Goal: Information Seeking & Learning: Learn about a topic

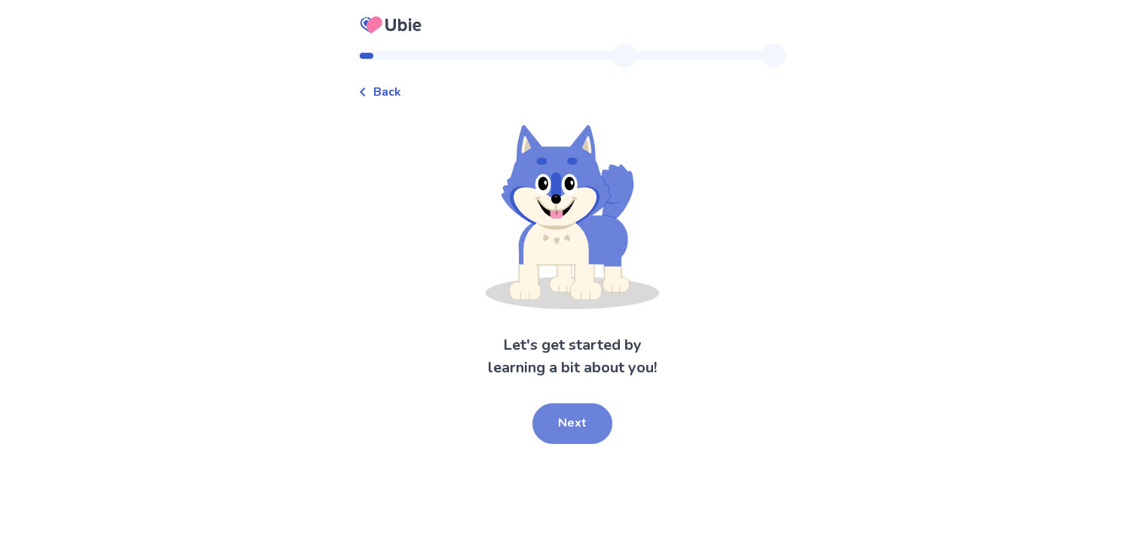
click at [558, 425] on button "Next" at bounding box center [573, 424] width 80 height 41
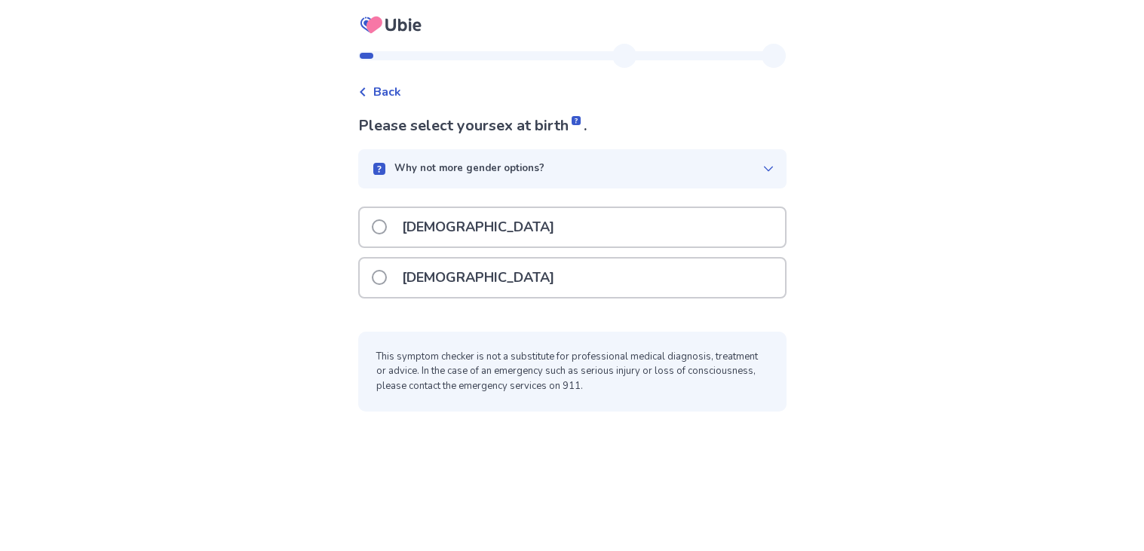
click at [456, 278] on p "[DEMOGRAPHIC_DATA]" at bounding box center [478, 278] width 170 height 38
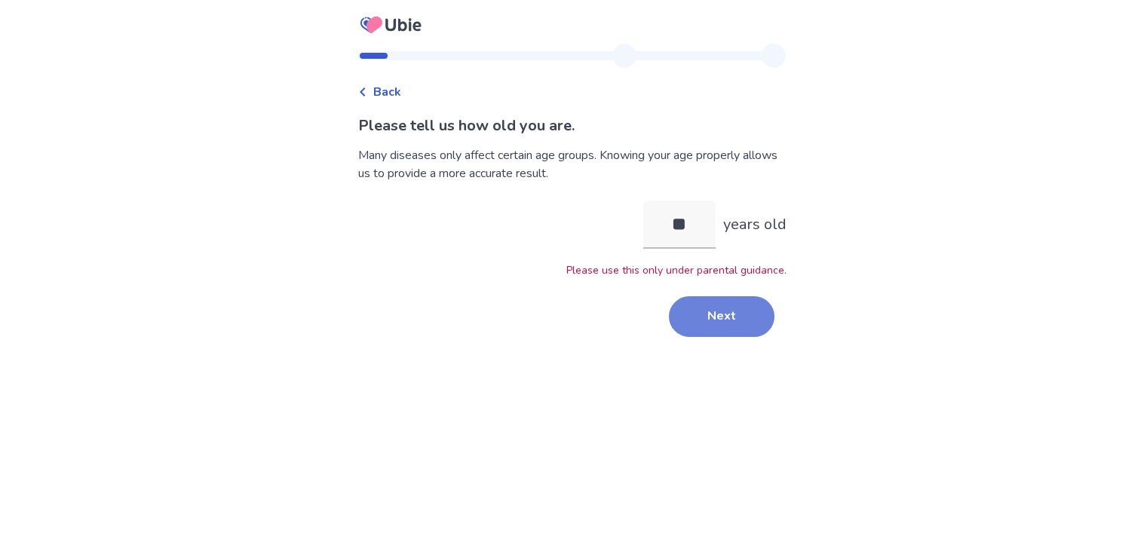
type input "**"
click at [712, 309] on button "Next" at bounding box center [722, 316] width 106 height 41
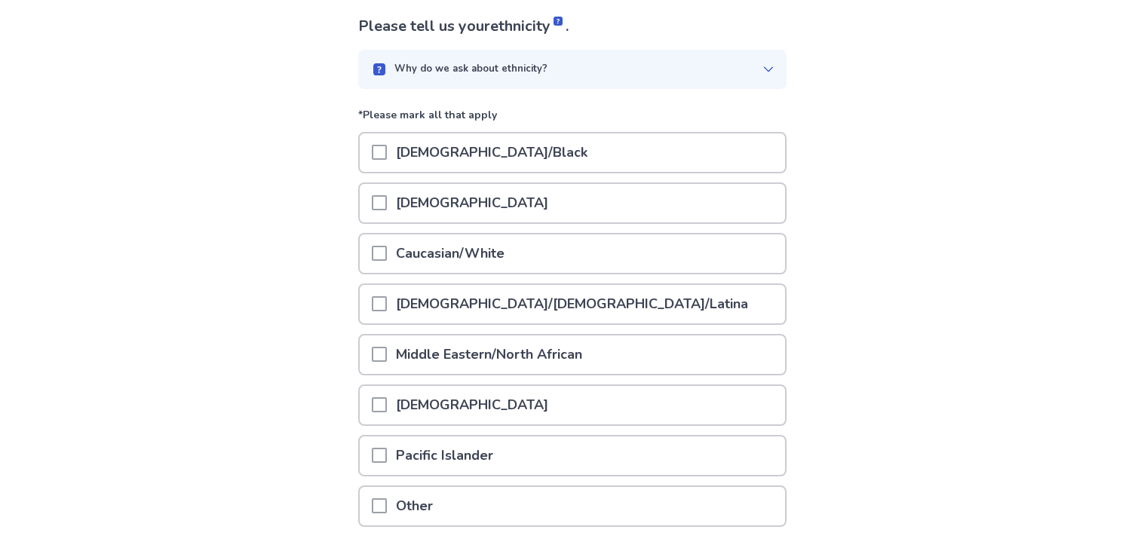
scroll to position [103, 0]
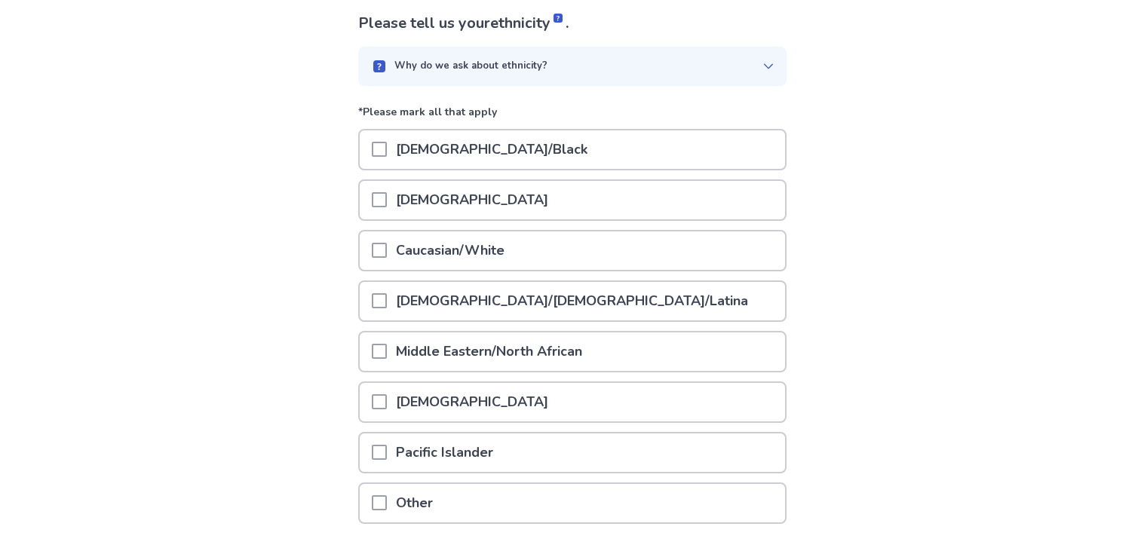
click at [681, 249] on div "Caucasian/White" at bounding box center [572, 251] width 425 height 38
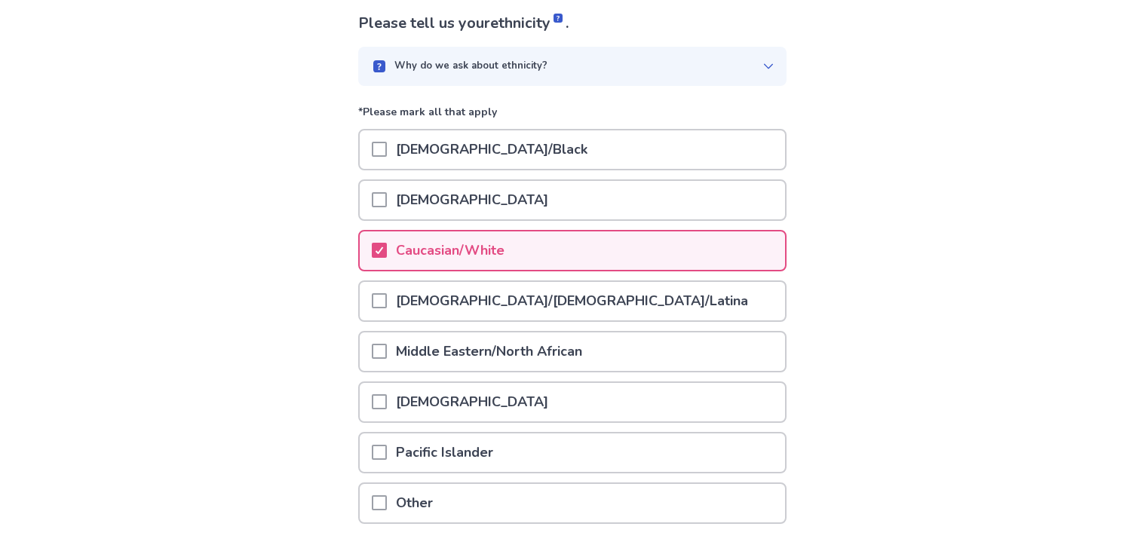
scroll to position [198, 0]
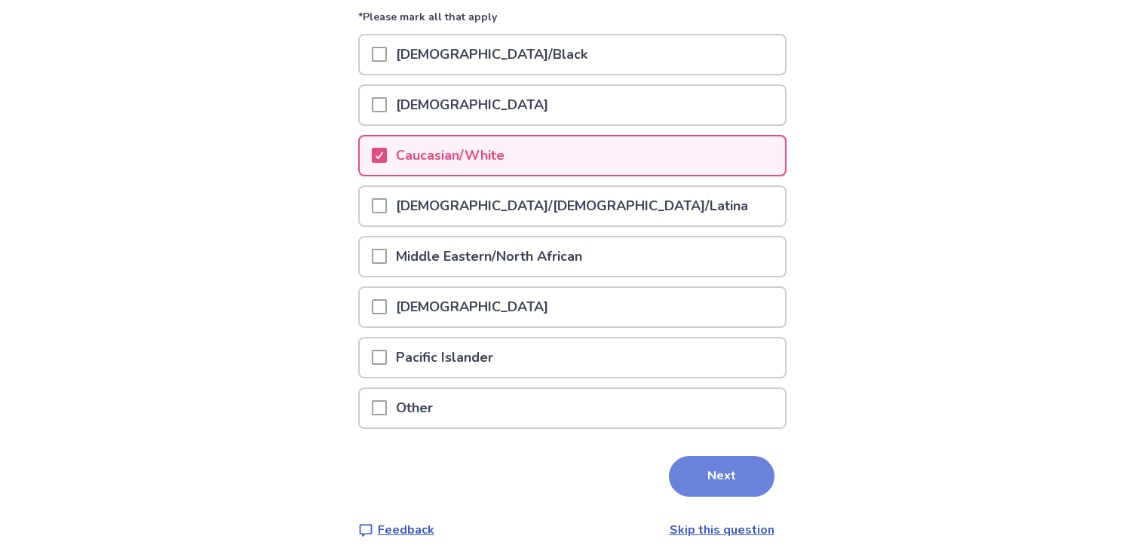
click at [700, 462] on button "Next" at bounding box center [722, 476] width 106 height 41
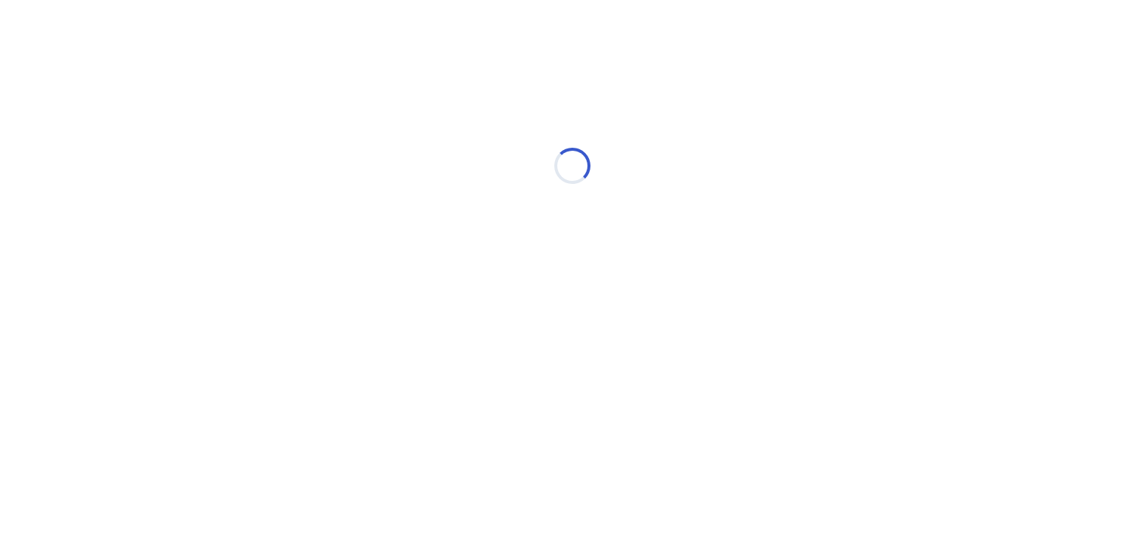
scroll to position [0, 0]
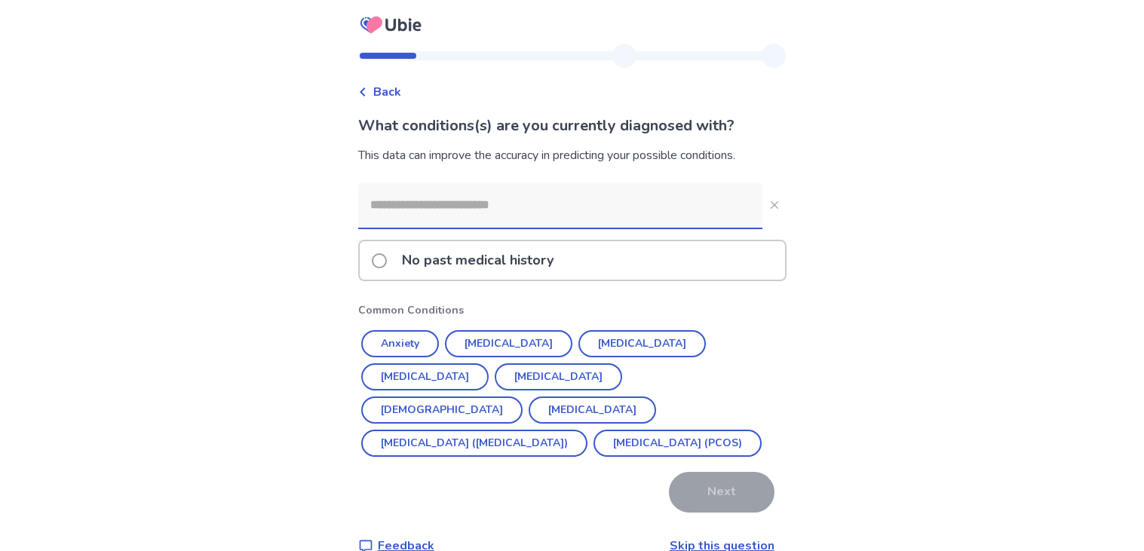
scroll to position [26, 0]
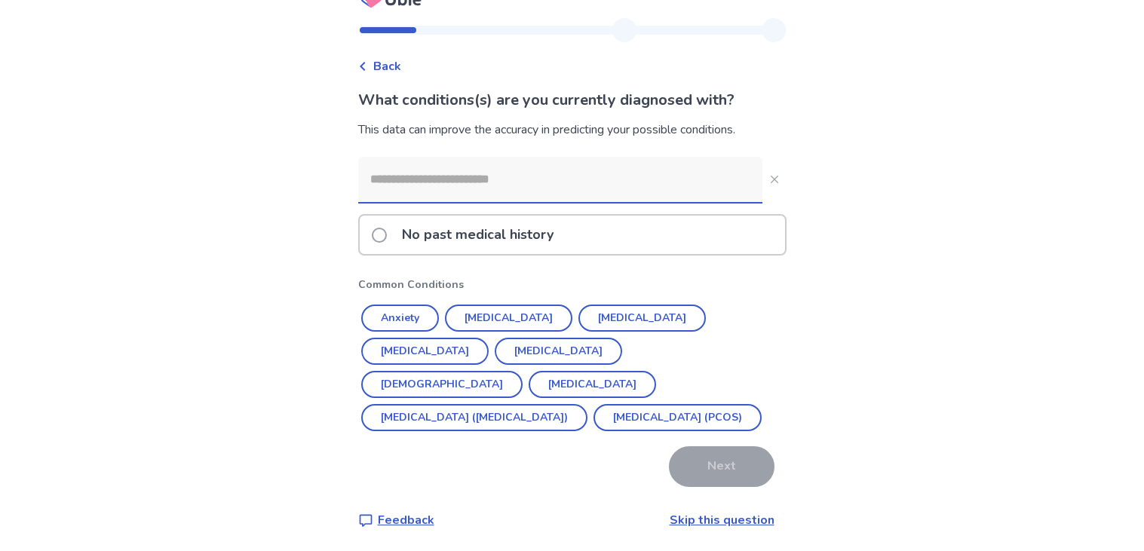
click at [586, 227] on div "No past medical history" at bounding box center [572, 235] width 425 height 38
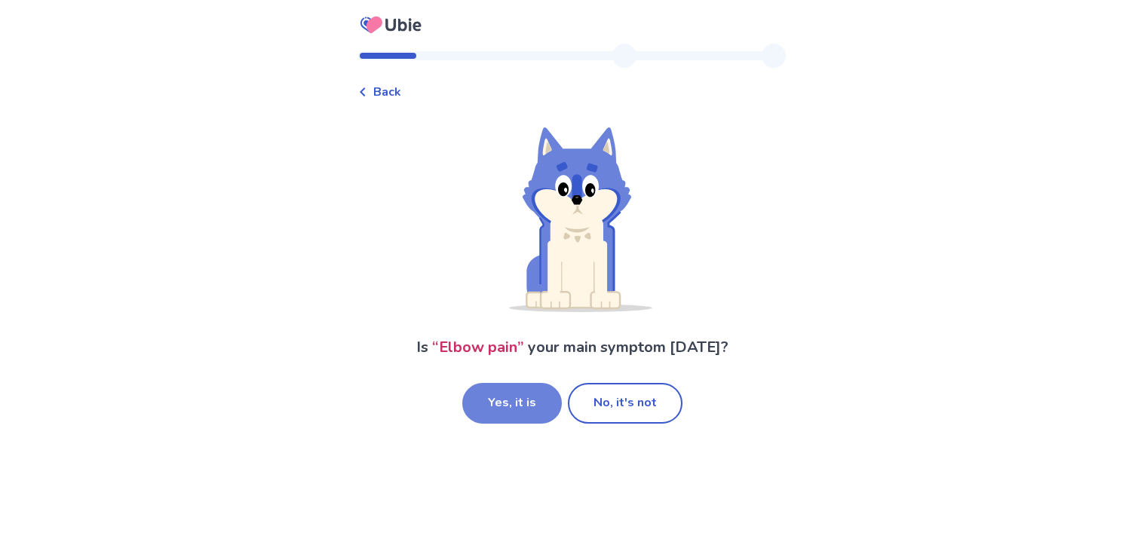
click at [542, 411] on button "Yes, it is" at bounding box center [512, 403] width 100 height 41
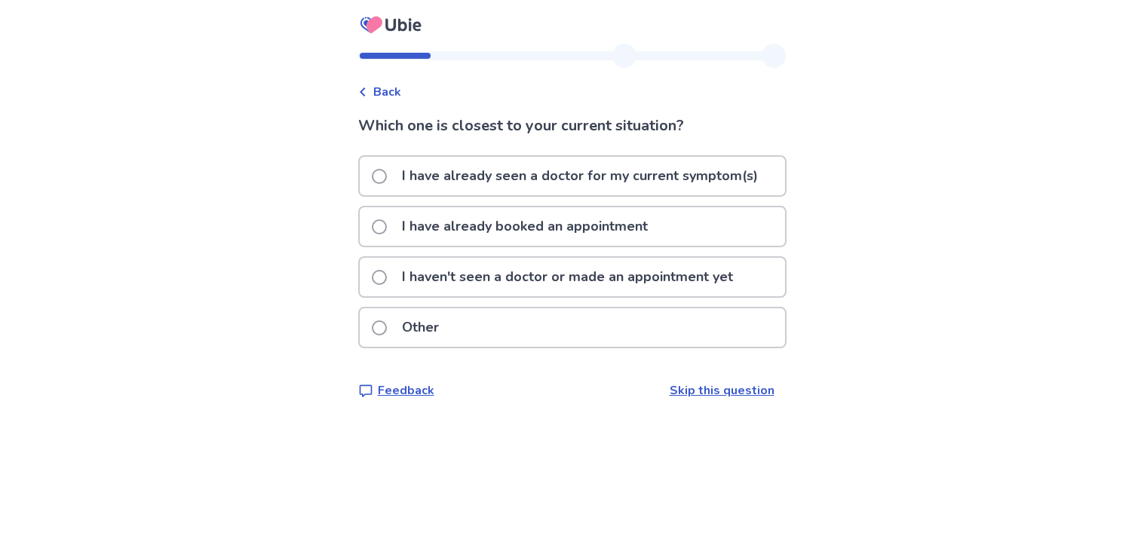
click at [746, 280] on div "I haven't seen a doctor or made an appointment yet" at bounding box center [572, 277] width 425 height 38
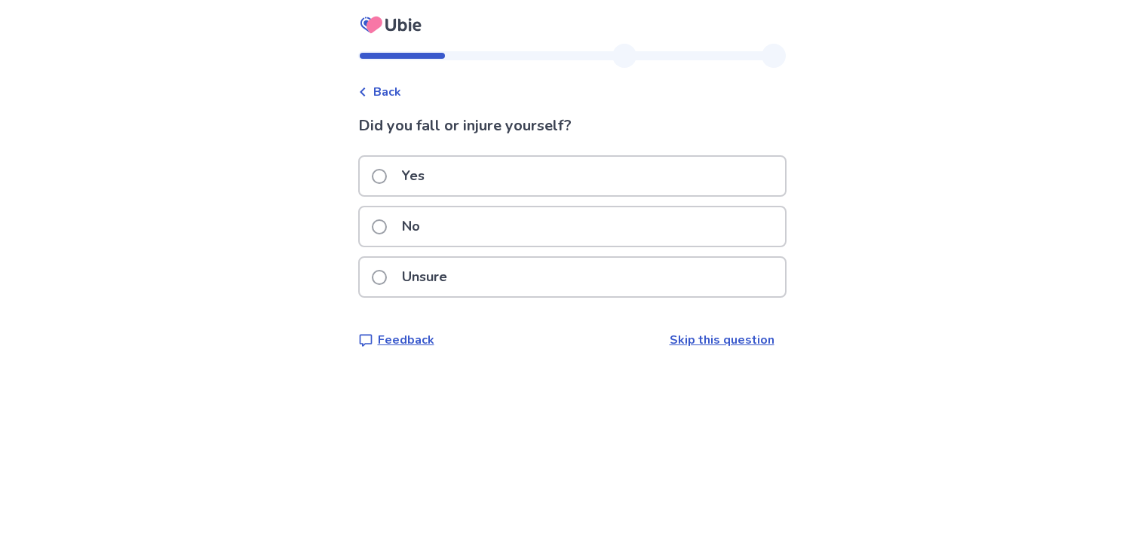
click at [728, 248] on div "No" at bounding box center [572, 231] width 429 height 51
click at [728, 228] on div "No" at bounding box center [572, 226] width 425 height 38
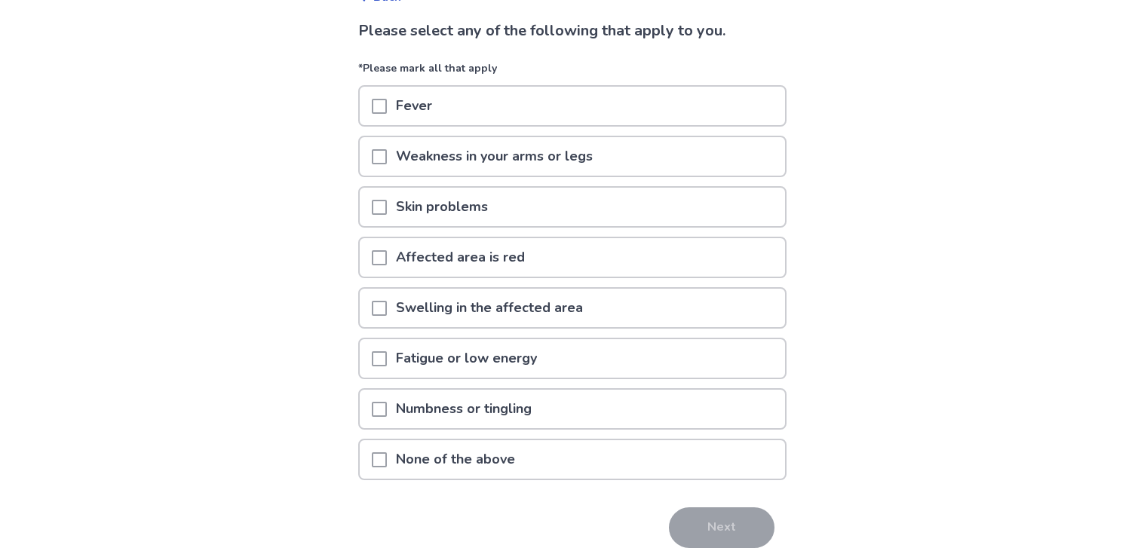
scroll to position [97, 0]
click at [735, 237] on div "Affected area is red" at bounding box center [572, 256] width 425 height 38
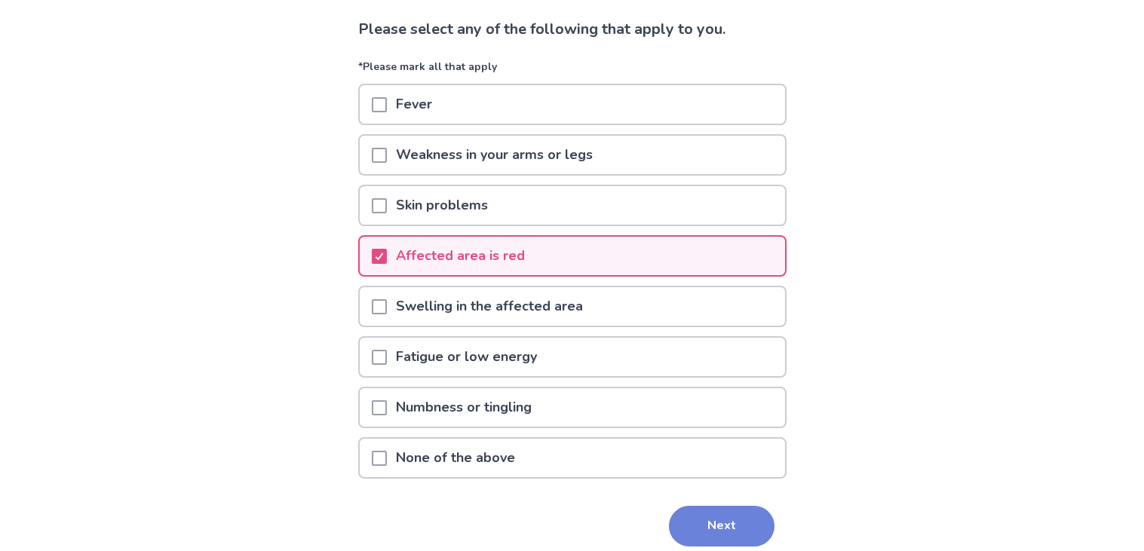
click at [680, 514] on button "Next" at bounding box center [722, 526] width 106 height 41
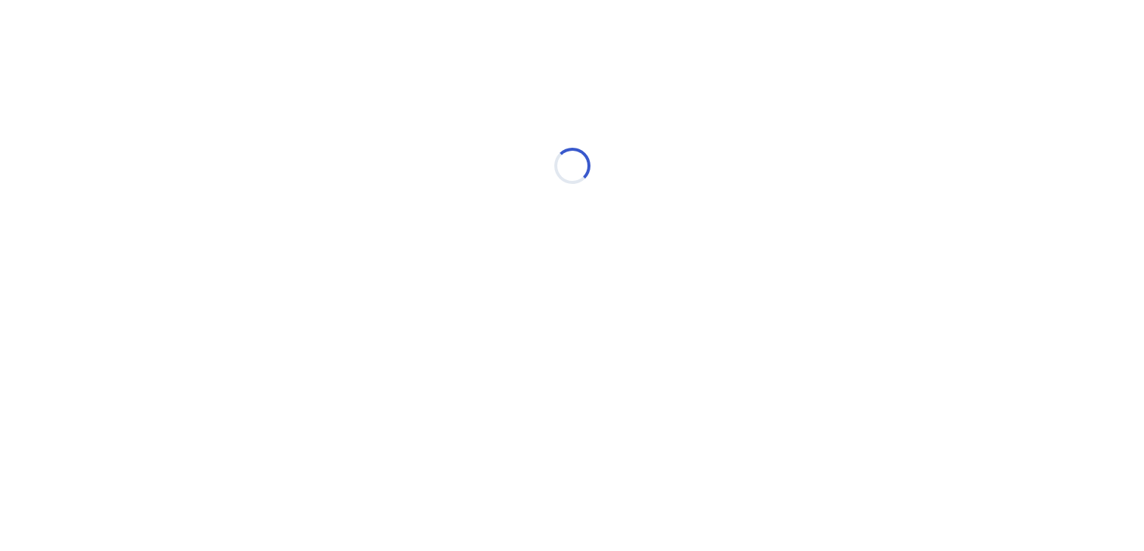
scroll to position [0, 0]
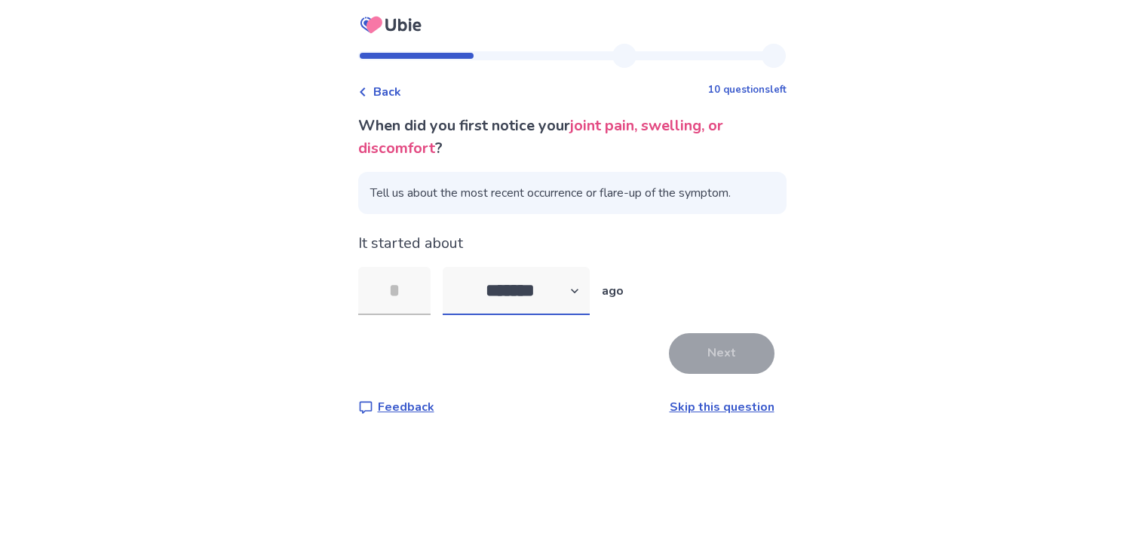
click at [533, 294] on select "******* ****** ******* ******** *******" at bounding box center [516, 291] width 147 height 48
select select "*"
click at [451, 267] on select "******* ****** ******* ******** *******" at bounding box center [516, 291] width 147 height 48
click at [431, 289] on input "tel" at bounding box center [394, 291] width 72 height 48
type input "*"
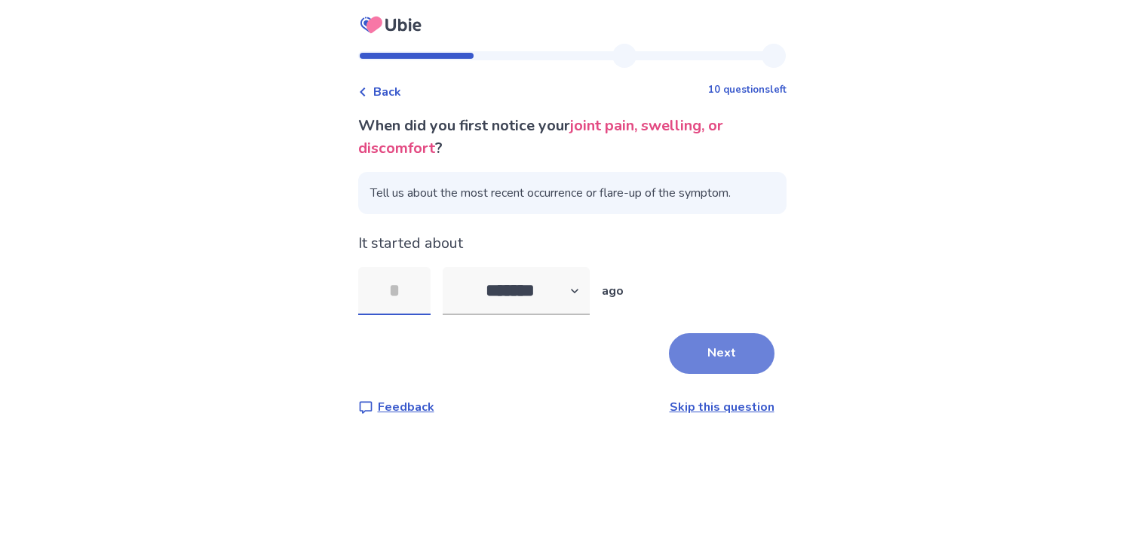
type input "*"
click at [676, 357] on button "Next" at bounding box center [722, 353] width 106 height 41
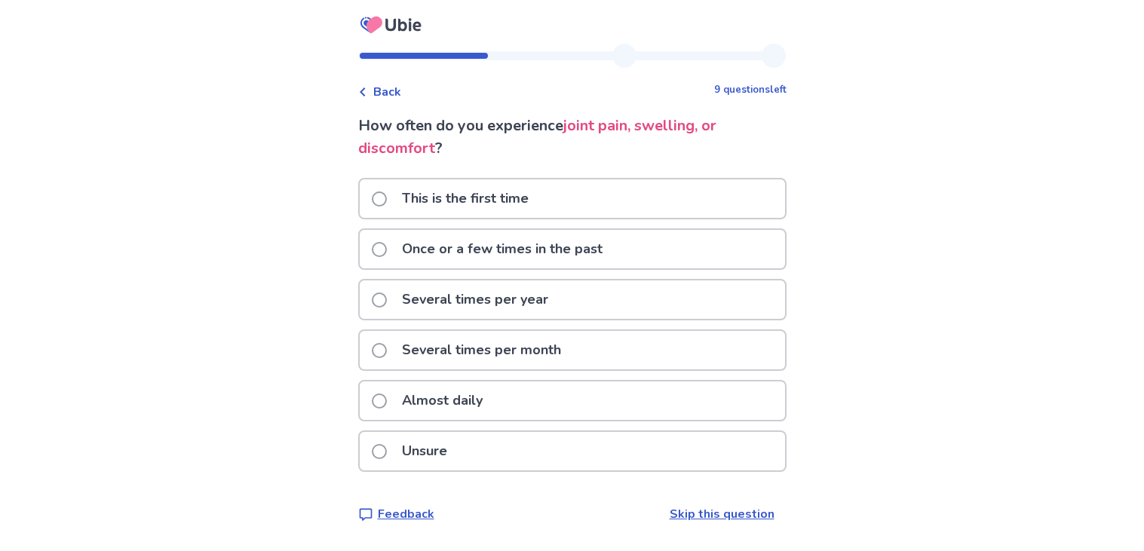
click at [717, 198] on div "This is the first time" at bounding box center [572, 199] width 425 height 38
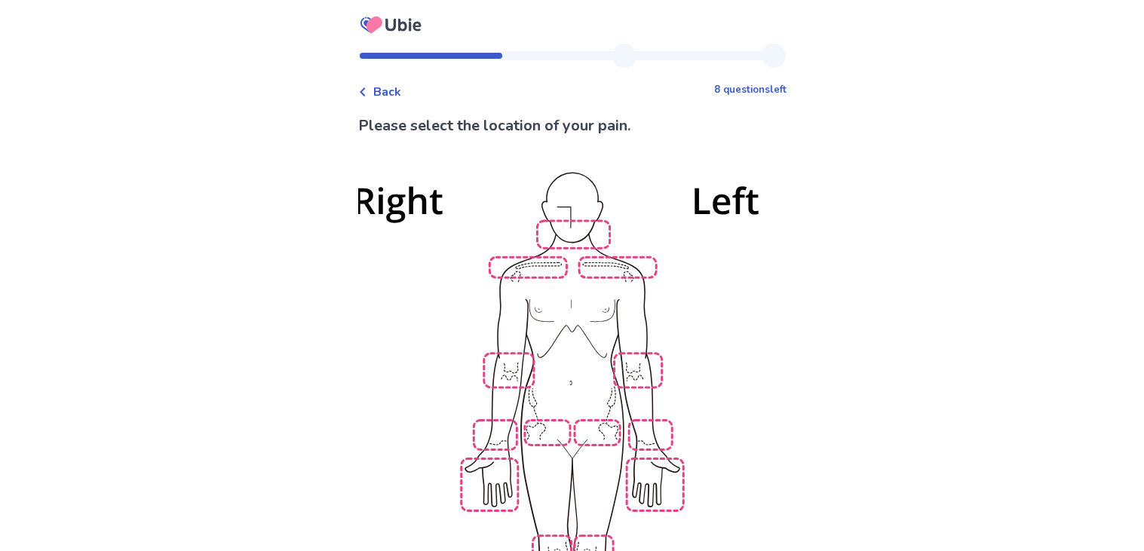
click at [641, 353] on img at bounding box center [572, 445] width 857 height 580
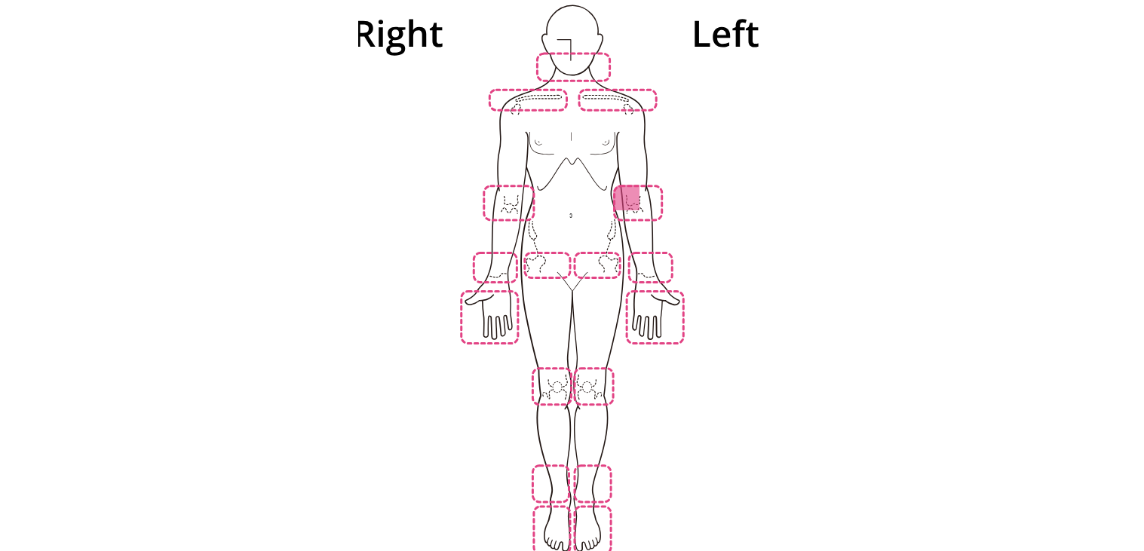
scroll to position [284, 0]
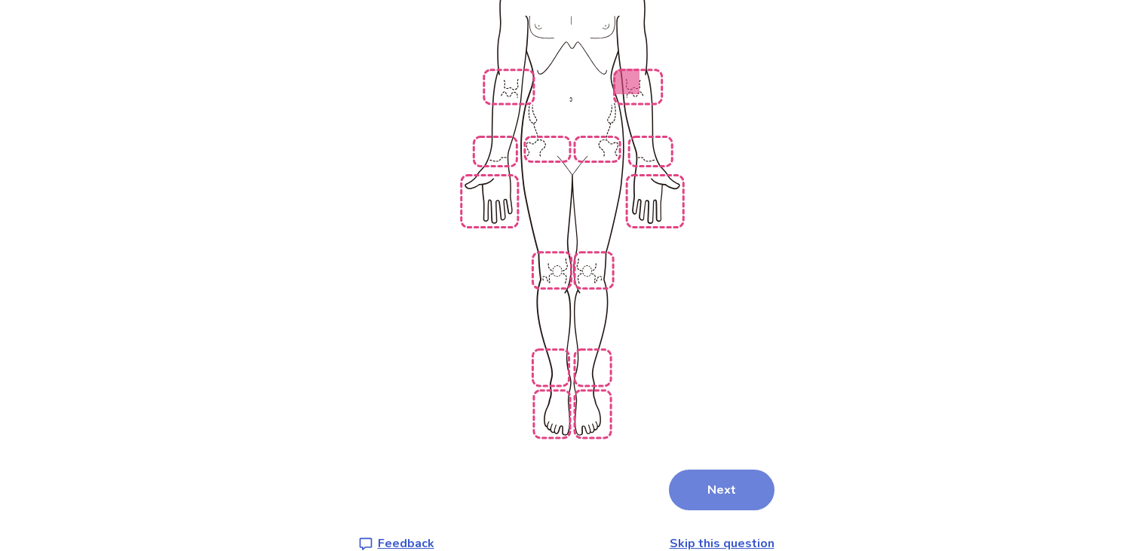
click at [703, 470] on button "Next" at bounding box center [722, 490] width 106 height 41
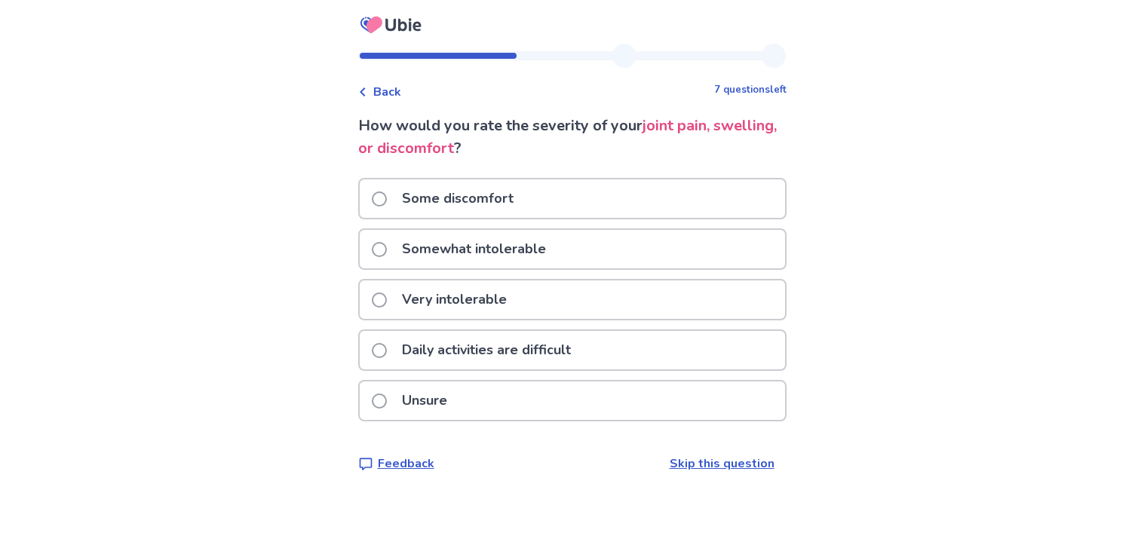
click at [641, 290] on div "Very intolerable" at bounding box center [572, 300] width 425 height 38
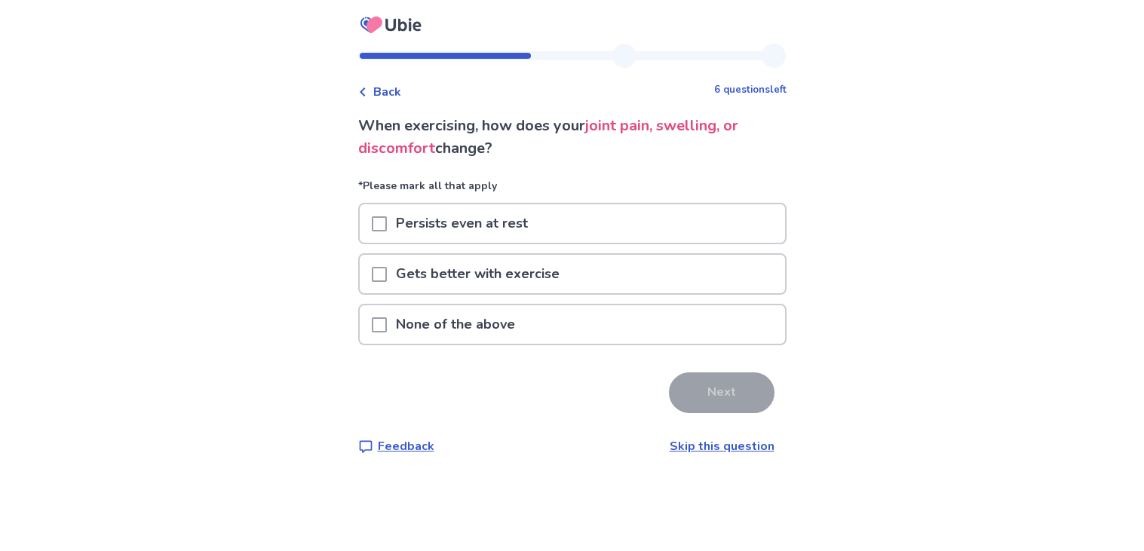
click at [672, 225] on div "Persists even at rest" at bounding box center [572, 223] width 425 height 38
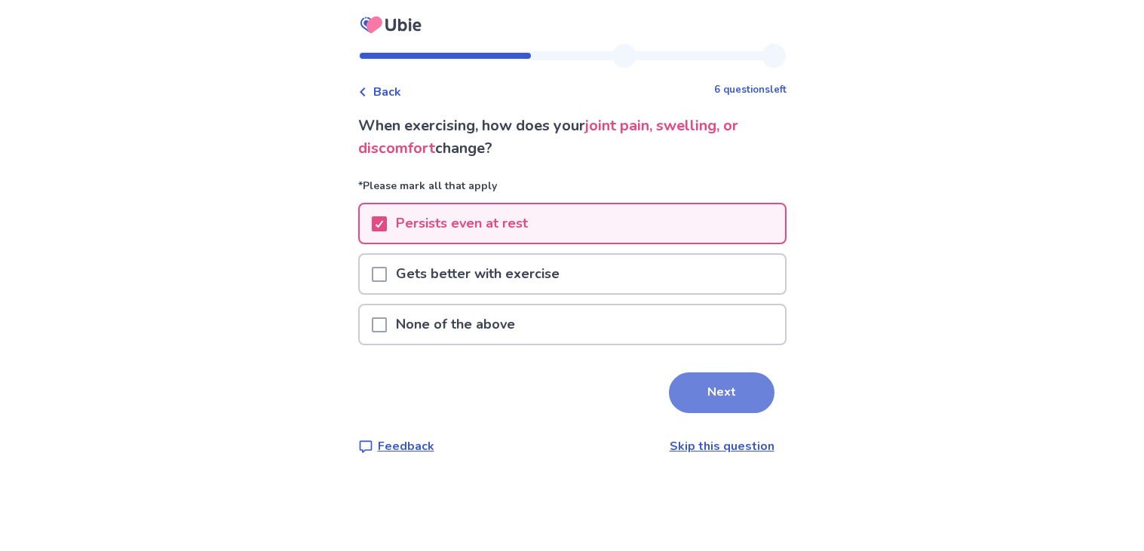
click at [690, 379] on button "Next" at bounding box center [722, 393] width 106 height 41
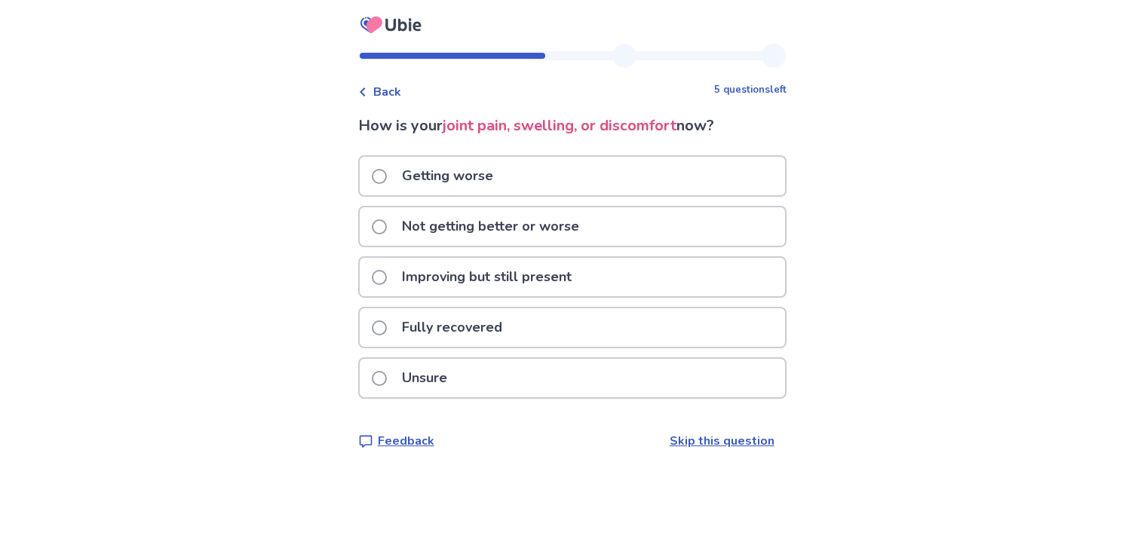
click at [760, 180] on div "Getting worse" at bounding box center [572, 176] width 425 height 38
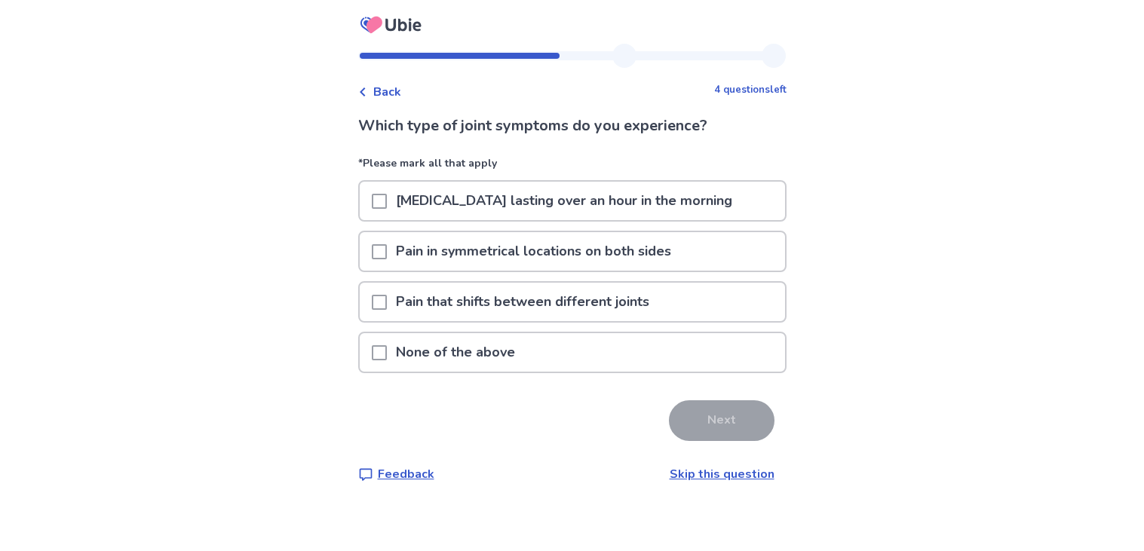
click at [631, 352] on div "None of the above" at bounding box center [572, 352] width 425 height 38
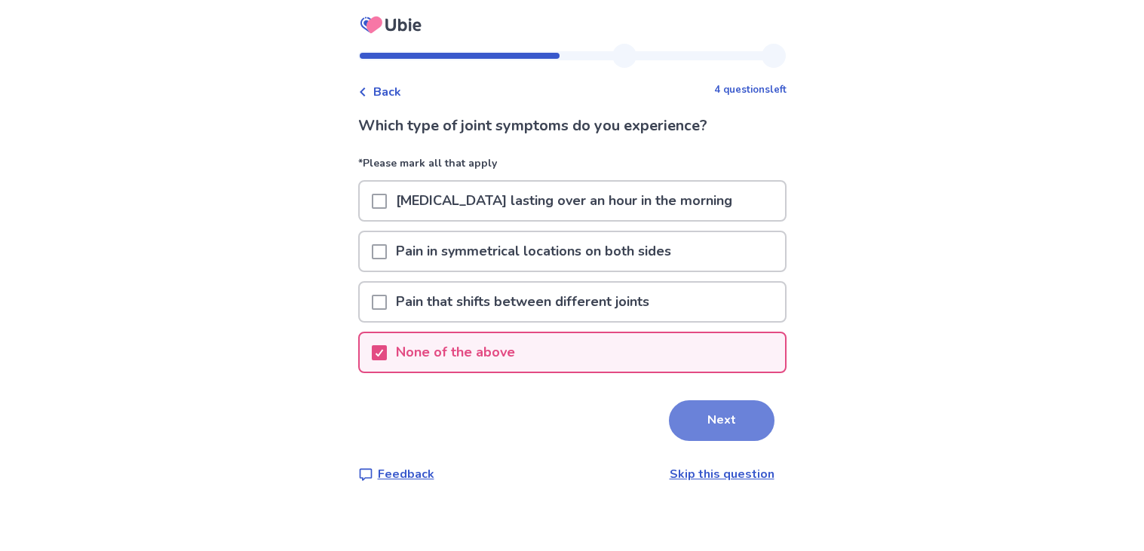
click at [703, 412] on button "Next" at bounding box center [722, 421] width 106 height 41
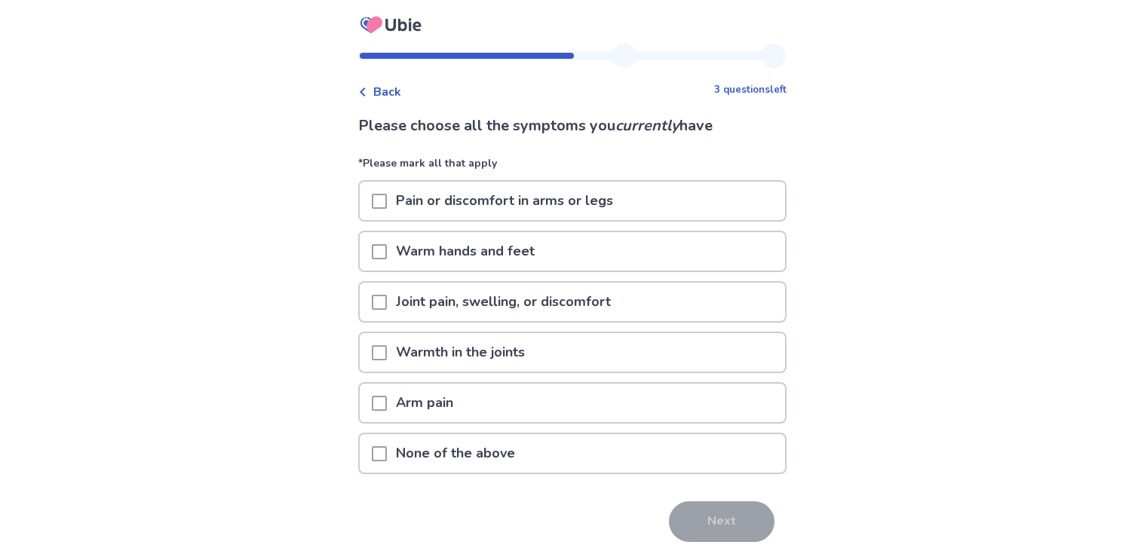
click at [688, 201] on div "Pain or discomfort in arms or legs" at bounding box center [572, 201] width 425 height 38
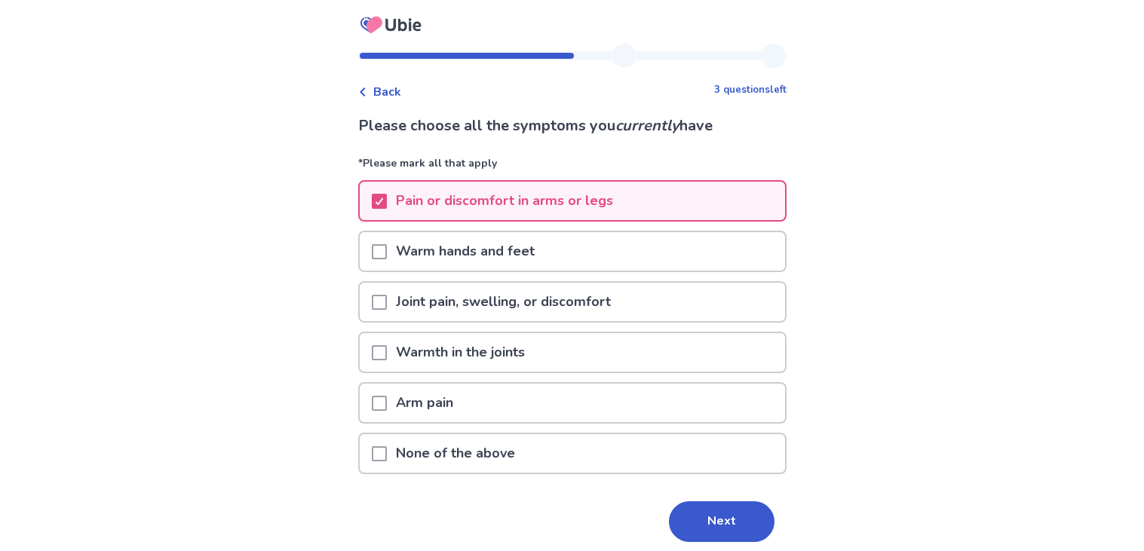
click at [480, 398] on div "Arm pain" at bounding box center [572, 403] width 425 height 38
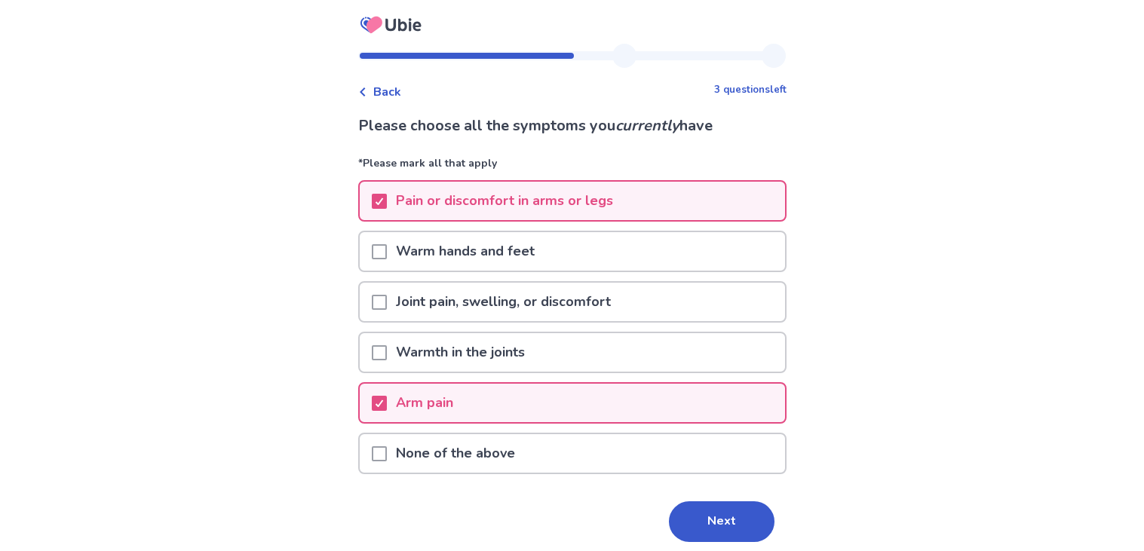
click at [558, 309] on p "Joint pain, swelling, or discomfort" at bounding box center [503, 302] width 233 height 38
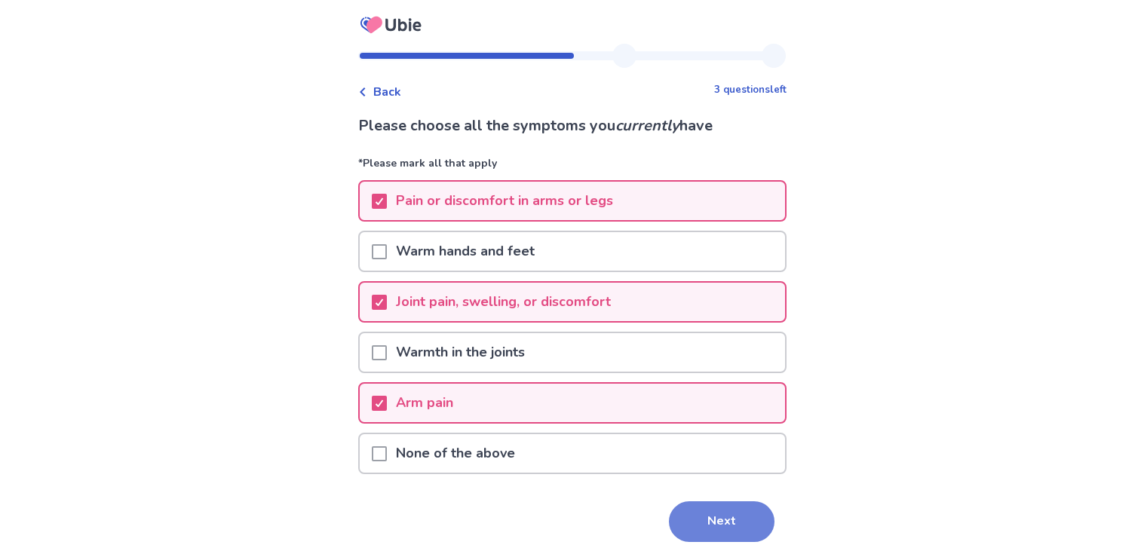
click at [695, 508] on button "Next" at bounding box center [722, 522] width 106 height 41
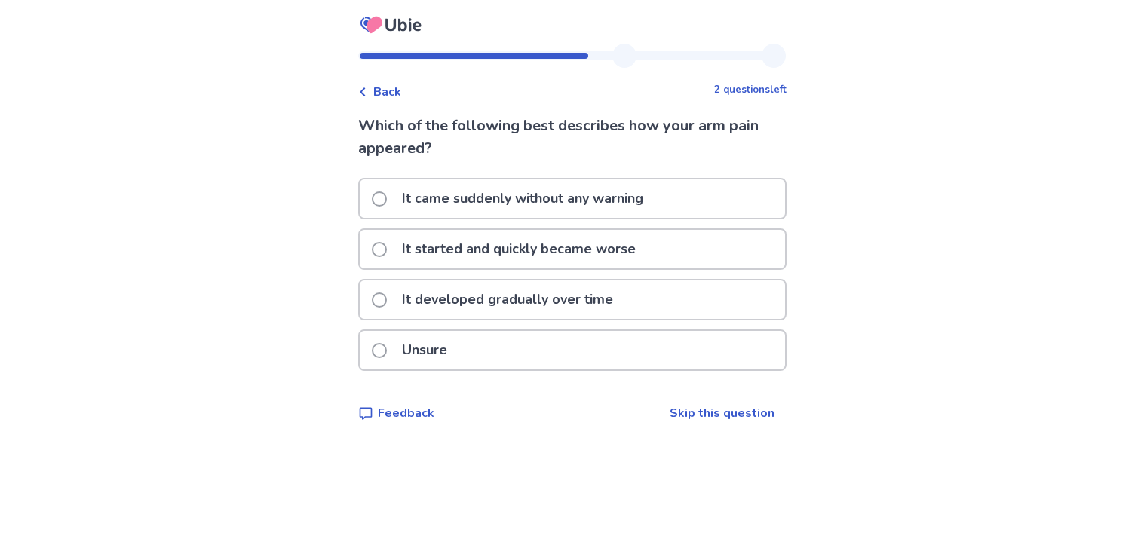
click at [640, 256] on p "It started and quickly became worse" at bounding box center [519, 249] width 252 height 38
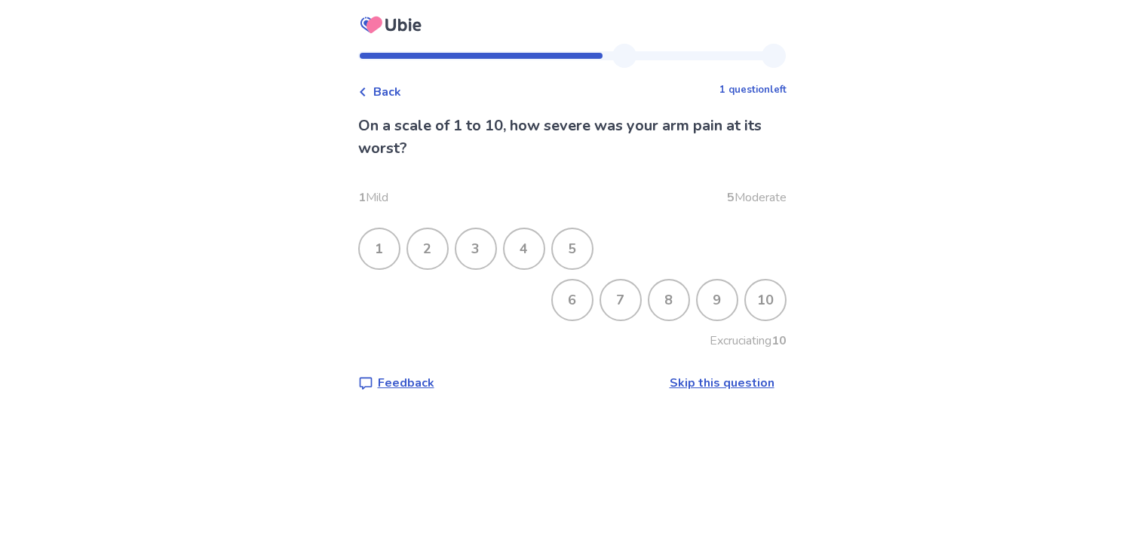
click at [574, 302] on div "6" at bounding box center [572, 300] width 39 height 39
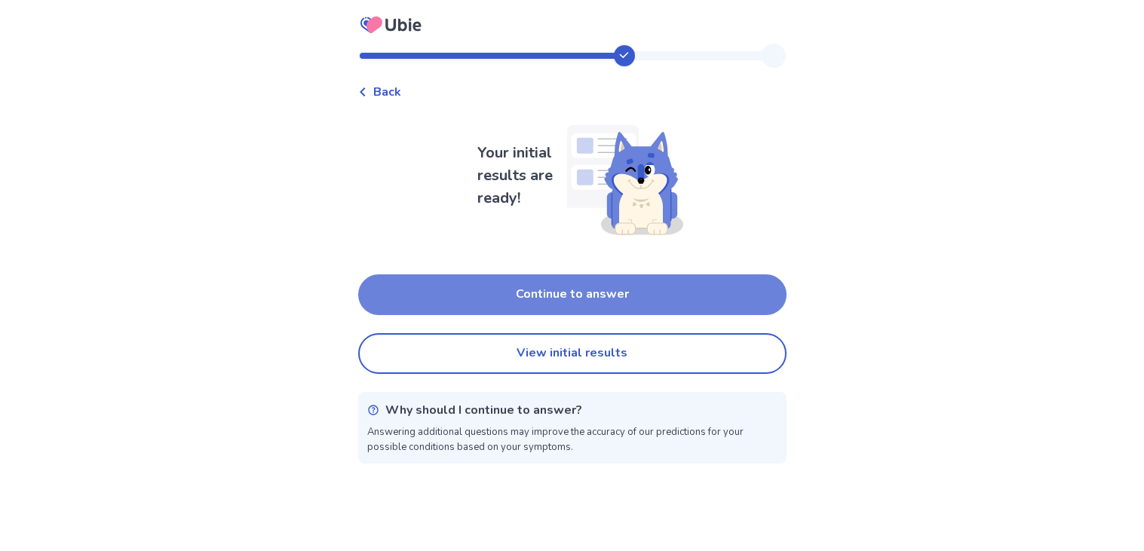
click at [559, 298] on button "Continue to answer" at bounding box center [572, 295] width 429 height 41
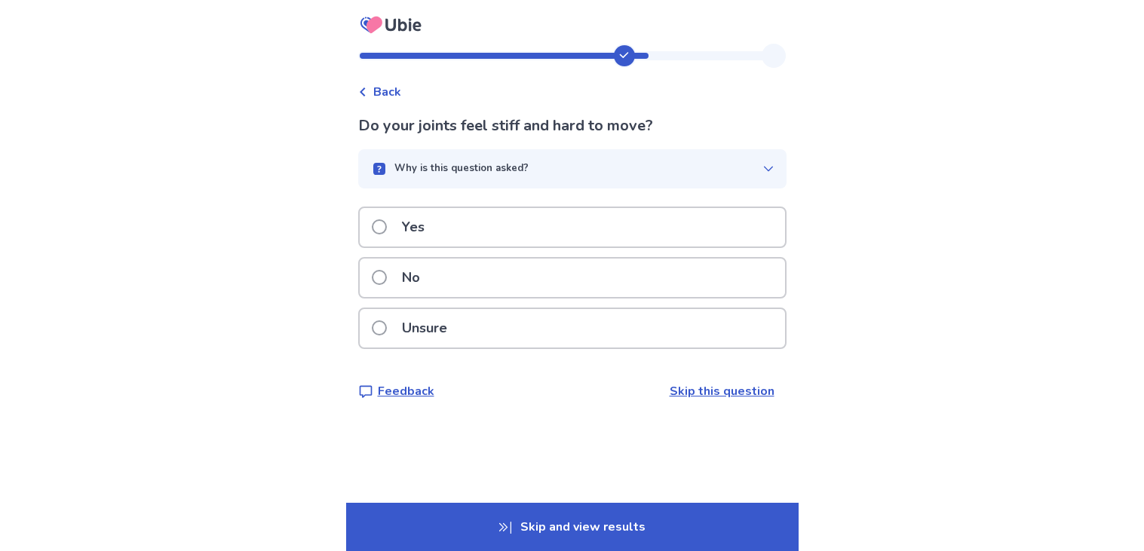
click at [527, 234] on div "Yes" at bounding box center [572, 227] width 425 height 38
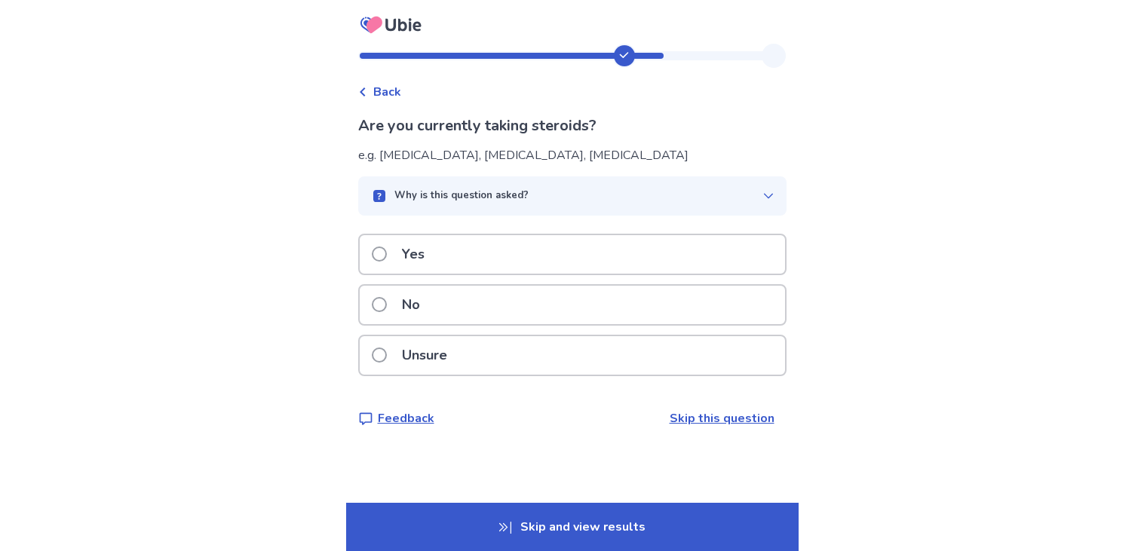
click at [501, 312] on div "No" at bounding box center [572, 305] width 425 height 38
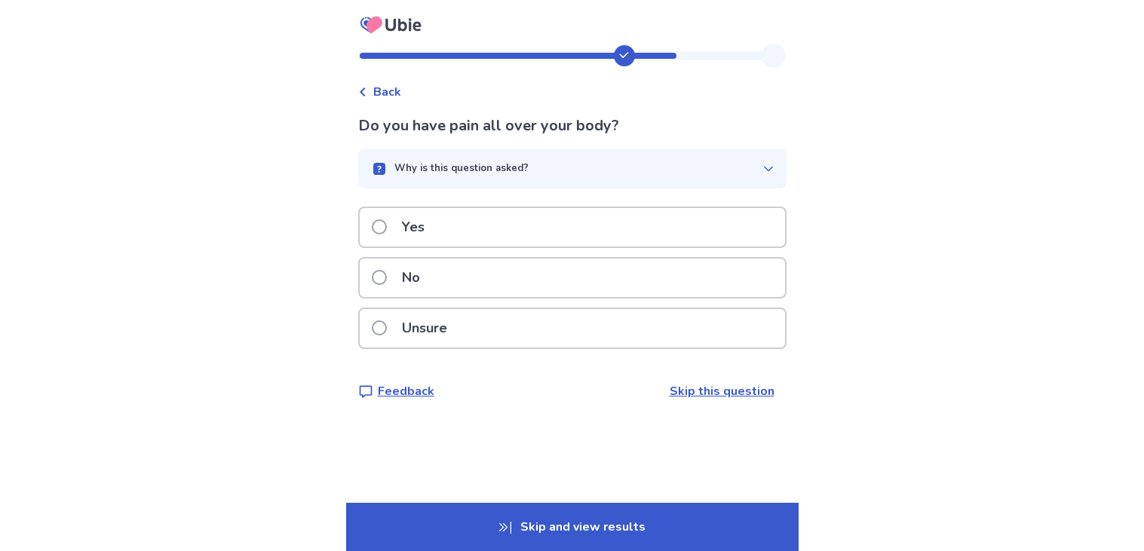
click at [505, 284] on div "No" at bounding box center [572, 278] width 425 height 38
click at [539, 214] on div "Yes" at bounding box center [572, 227] width 425 height 38
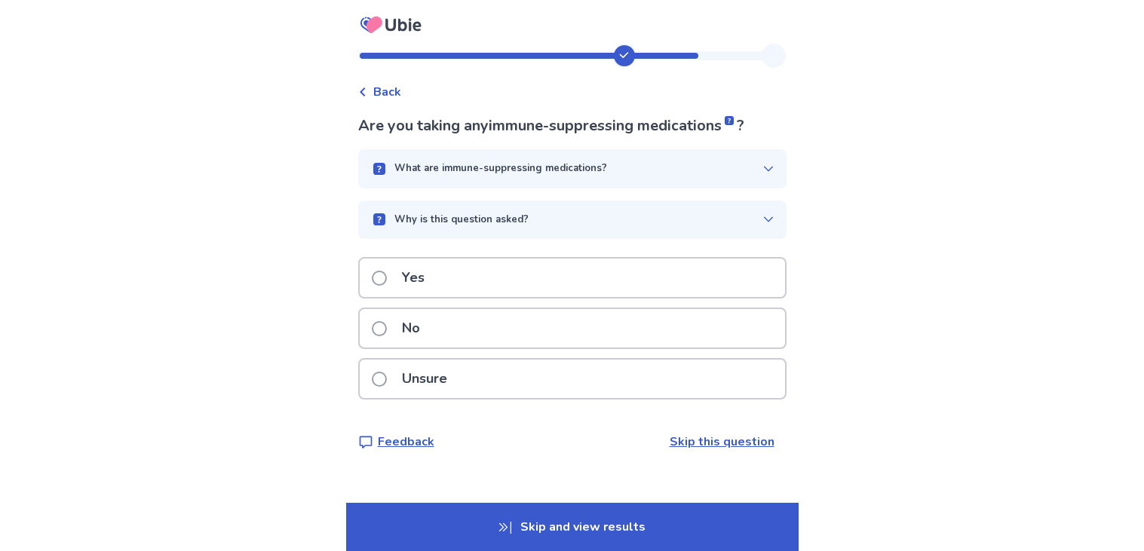
click at [472, 324] on div "No" at bounding box center [572, 328] width 425 height 38
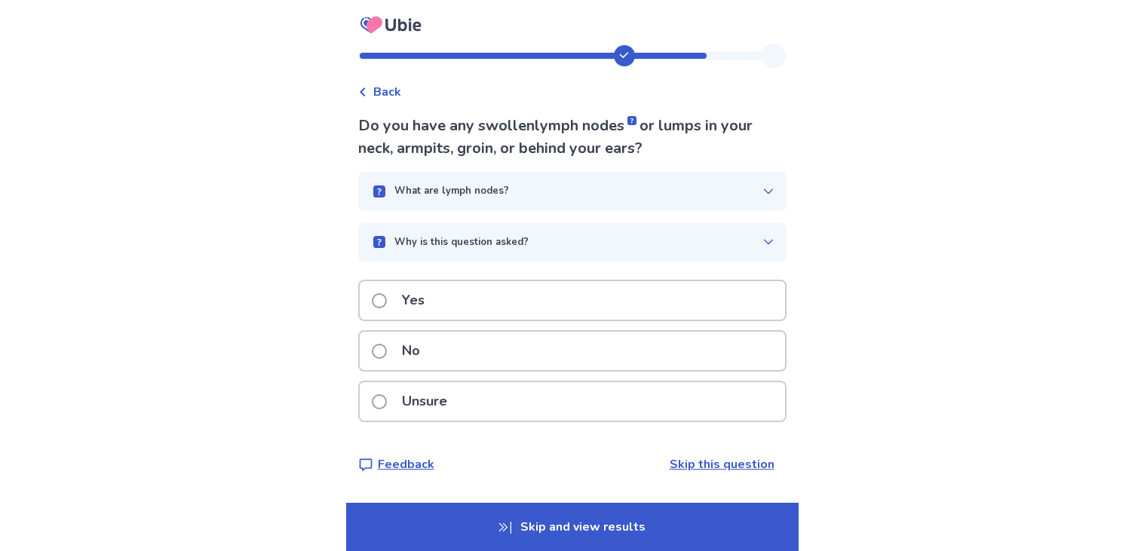
click at [463, 343] on div "No" at bounding box center [572, 351] width 425 height 38
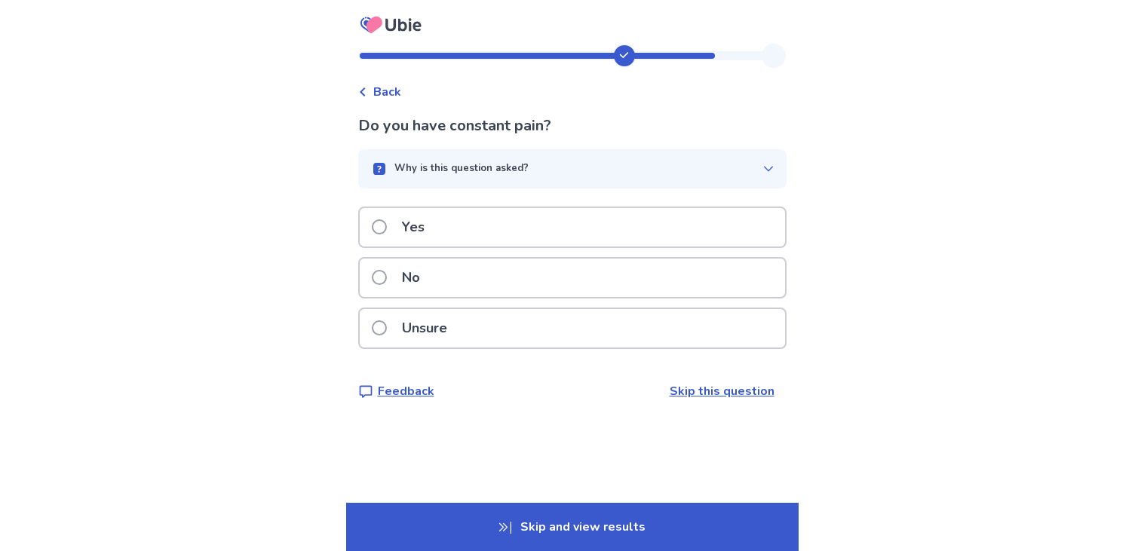
click at [519, 232] on div "Yes" at bounding box center [572, 227] width 425 height 38
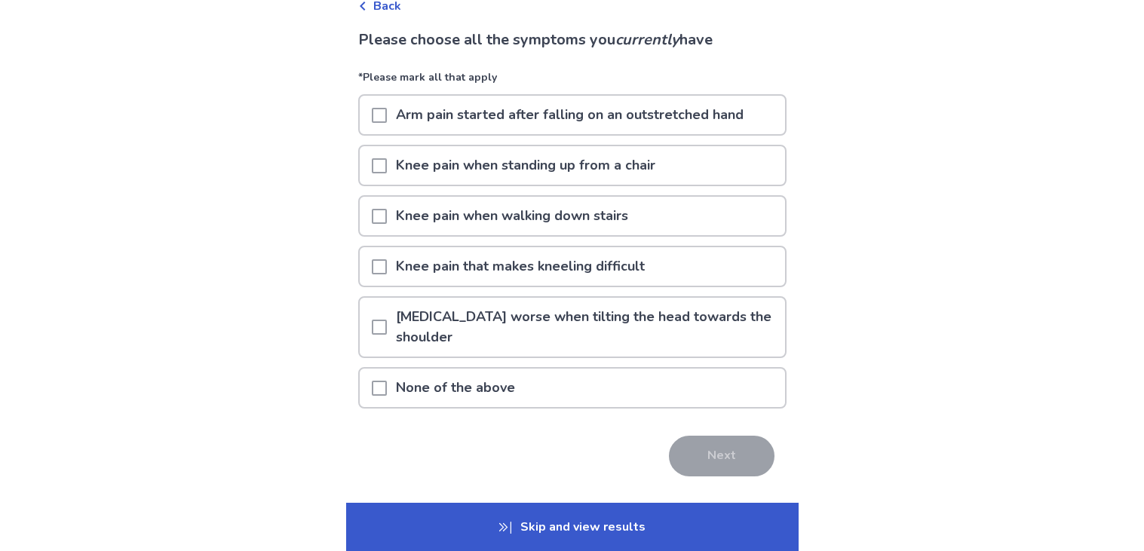
scroll to position [85, 0]
click at [600, 399] on div "None of the above" at bounding box center [572, 389] width 425 height 38
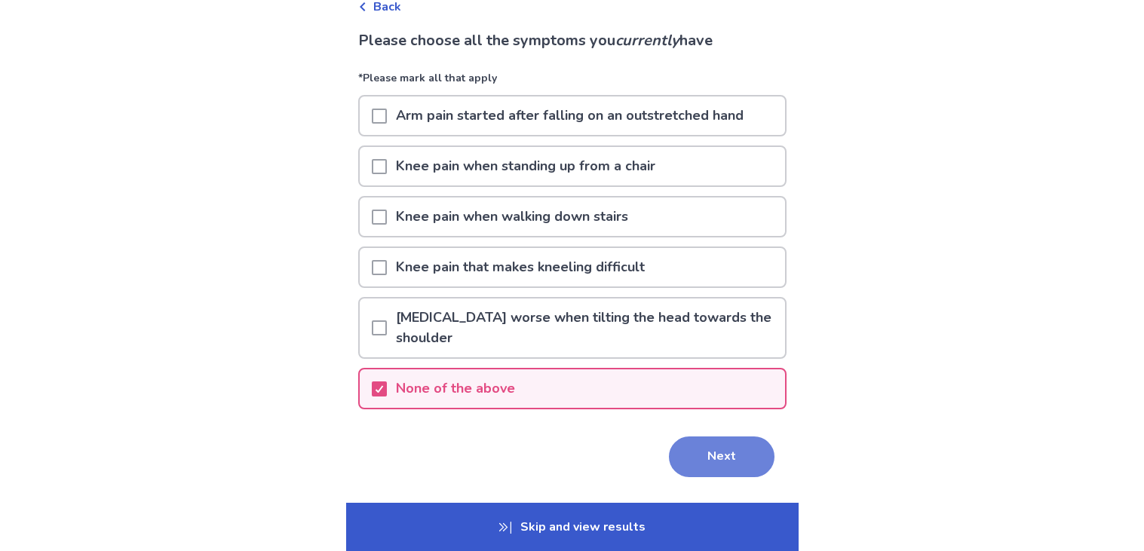
click at [712, 437] on button "Next" at bounding box center [722, 457] width 106 height 41
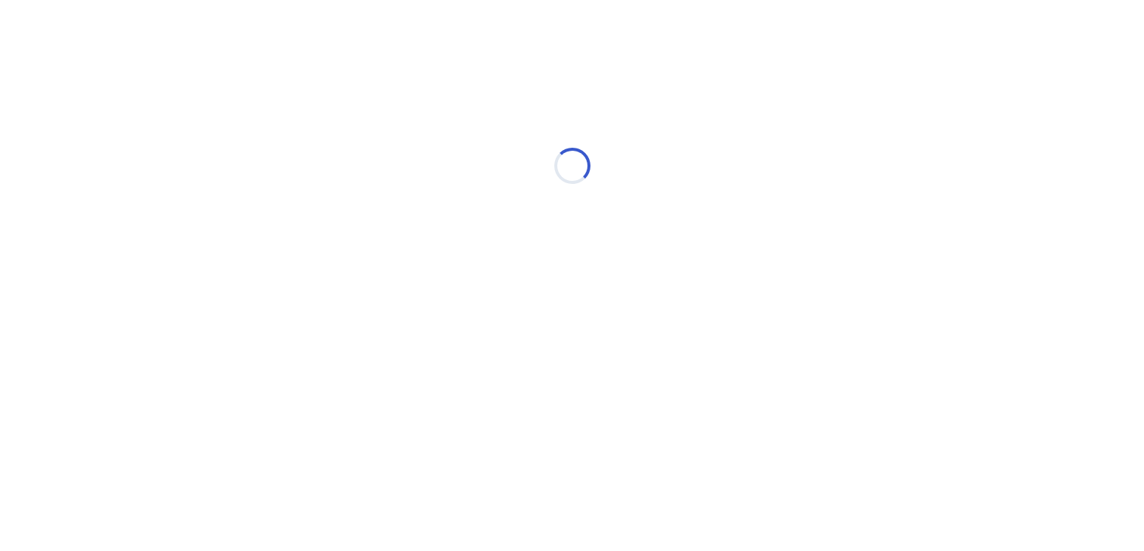
scroll to position [0, 0]
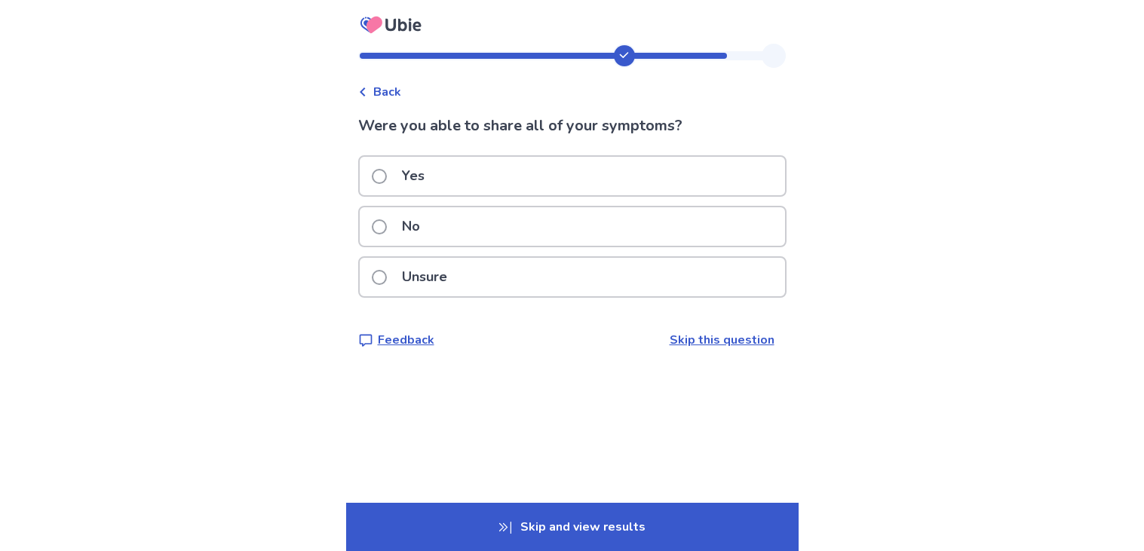
click at [634, 227] on div "No" at bounding box center [572, 226] width 425 height 38
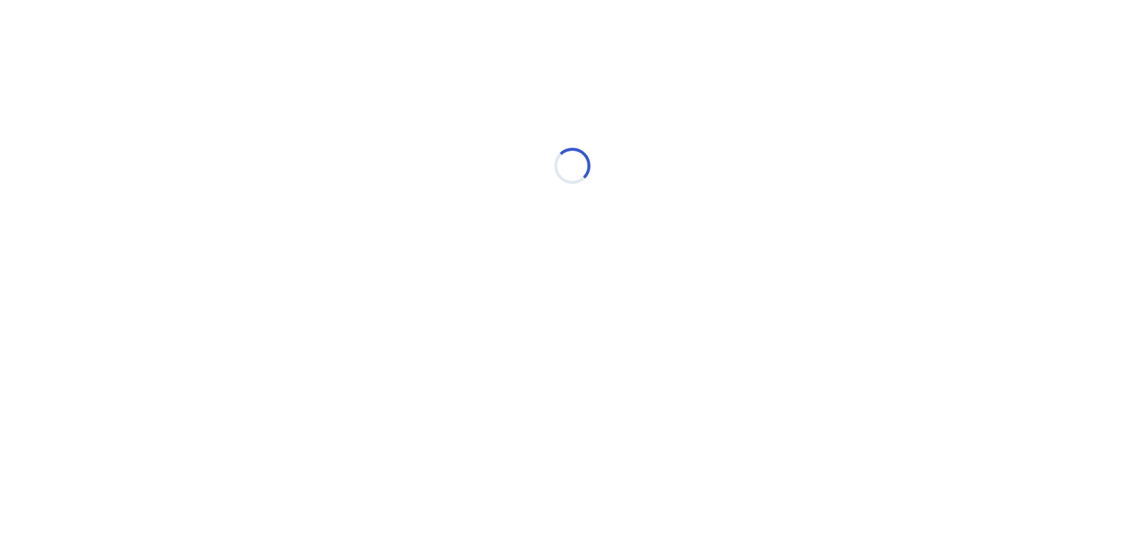
click at [634, 227] on div "Loading..." at bounding box center [572, 166] width 429 height 302
